Goal: Task Accomplishment & Management: Use online tool/utility

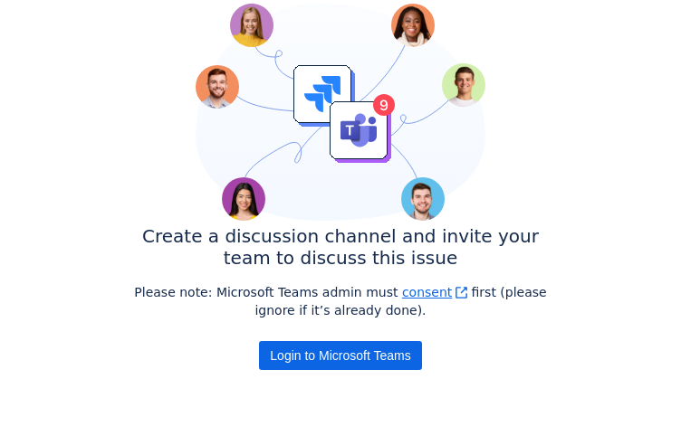
scroll to position [309, 0]
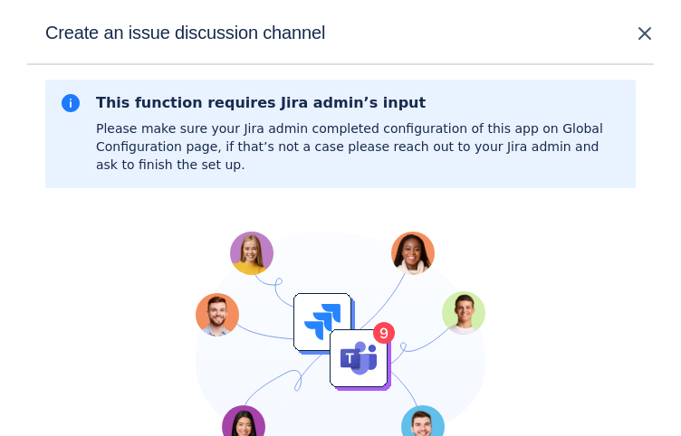
click at [387, 320] on icon at bounding box center [341, 340] width 290 height 217
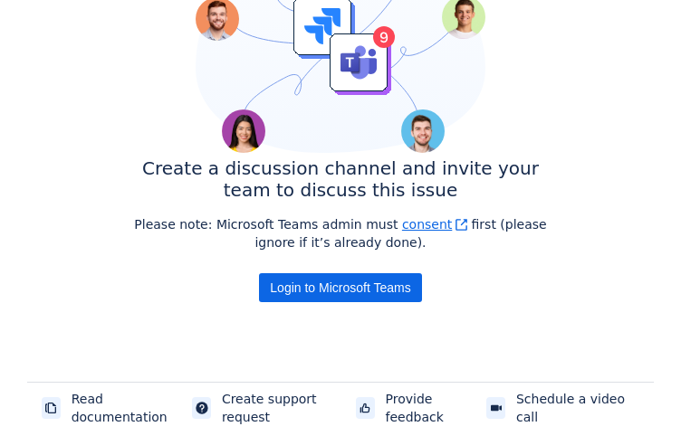
scroll to position [309, 0]
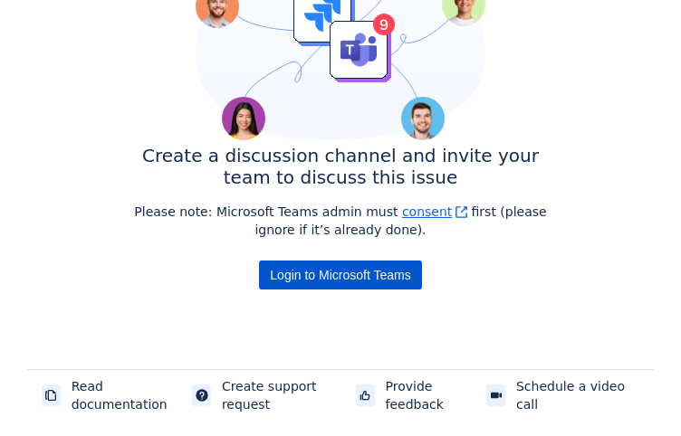
click at [353, 281] on span "Login to Microsoft Teams" at bounding box center [340, 275] width 140 height 29
click at [343, 271] on span "Login to Microsoft Teams" at bounding box center [340, 275] width 140 height 29
